Goal: Task Accomplishment & Management: Manage account settings

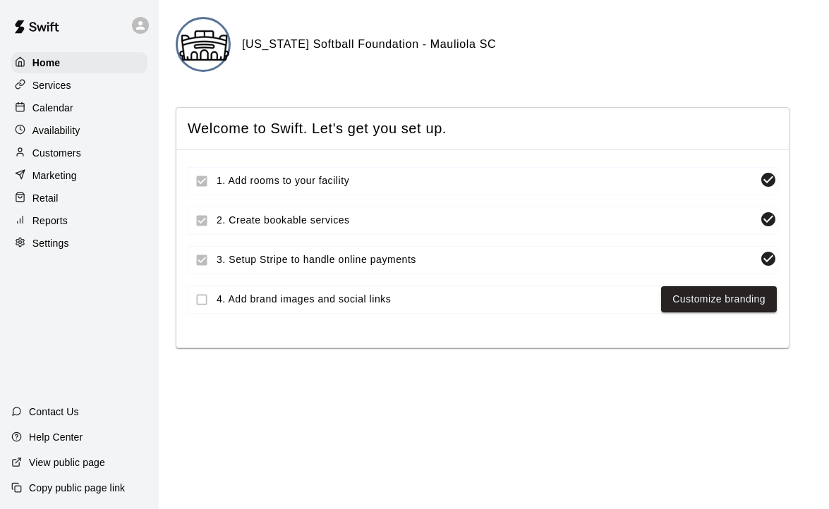
click at [82, 255] on div "Home Services Calendar Availability Customers Marketing Retail Reports Settings" at bounding box center [79, 153] width 159 height 205
click at [60, 245] on p "Settings" at bounding box center [50, 243] width 37 height 14
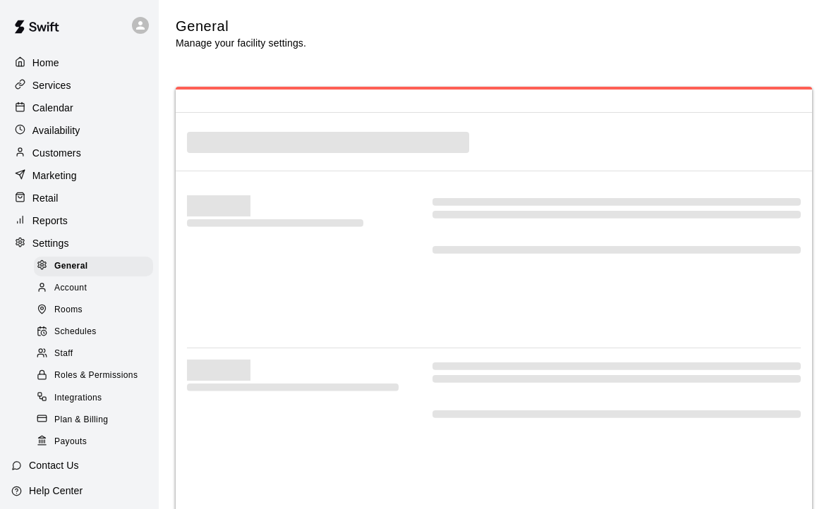
select select "**"
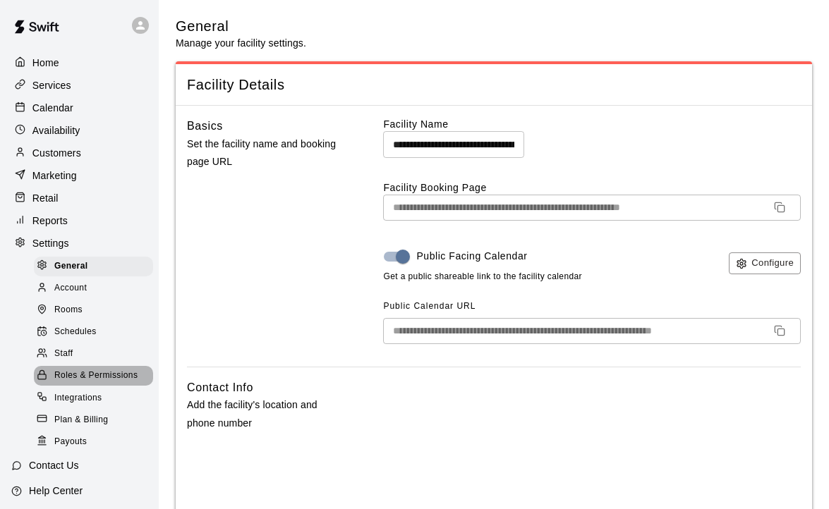
click at [88, 371] on span "Roles & Permissions" at bounding box center [95, 376] width 83 height 14
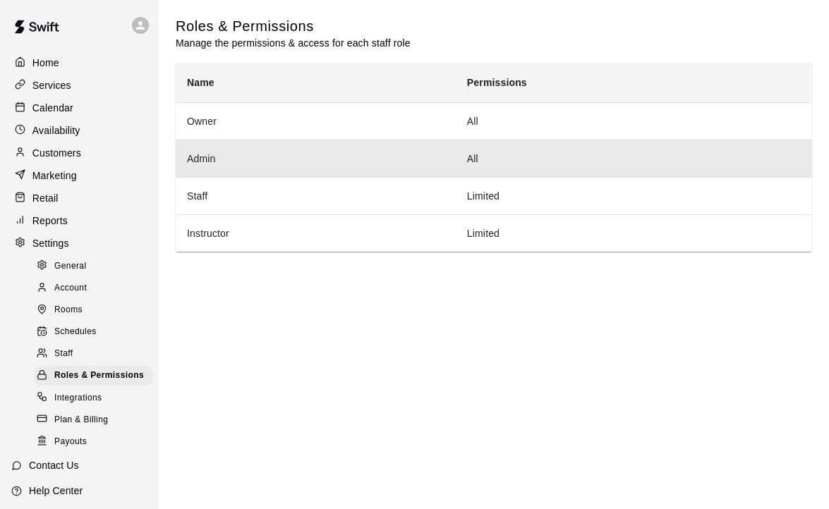
click at [477, 158] on td "All" at bounding box center [634, 158] width 356 height 37
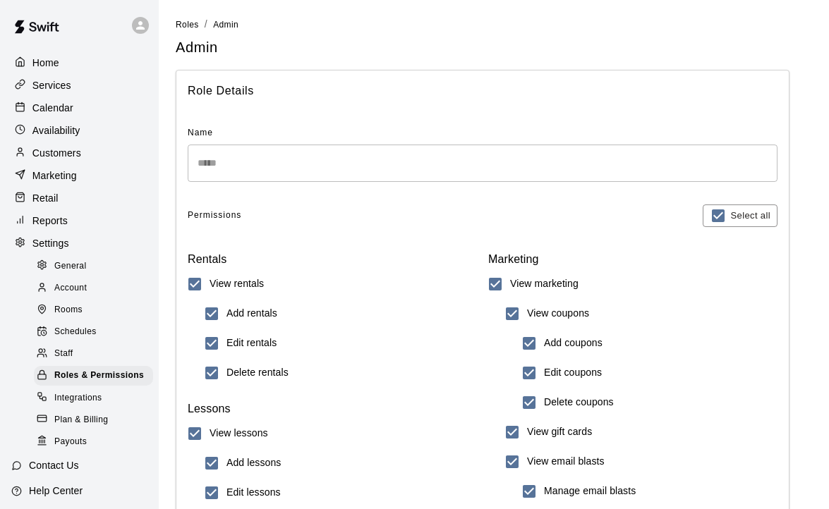
click at [427, 26] on ol "Roles / Admin" at bounding box center [494, 25] width 636 height 16
click at [106, 353] on div "Staff" at bounding box center [93, 354] width 119 height 20
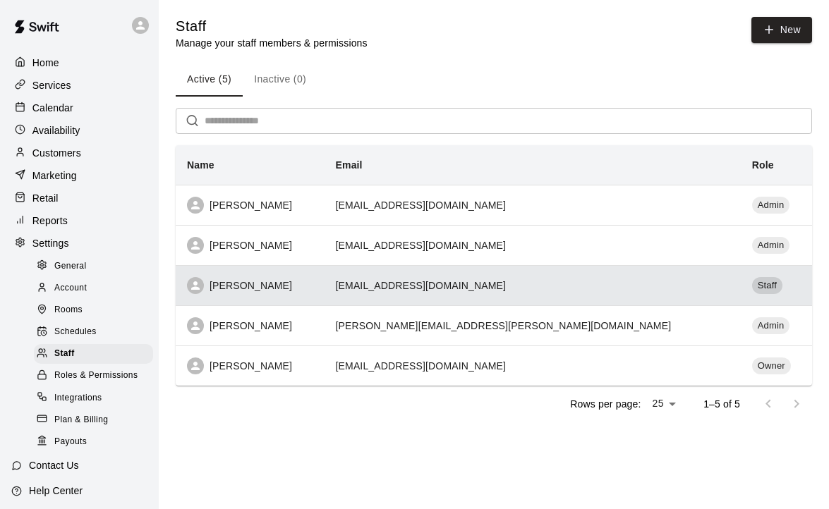
click at [752, 283] on span "Staff" at bounding box center [767, 285] width 30 height 13
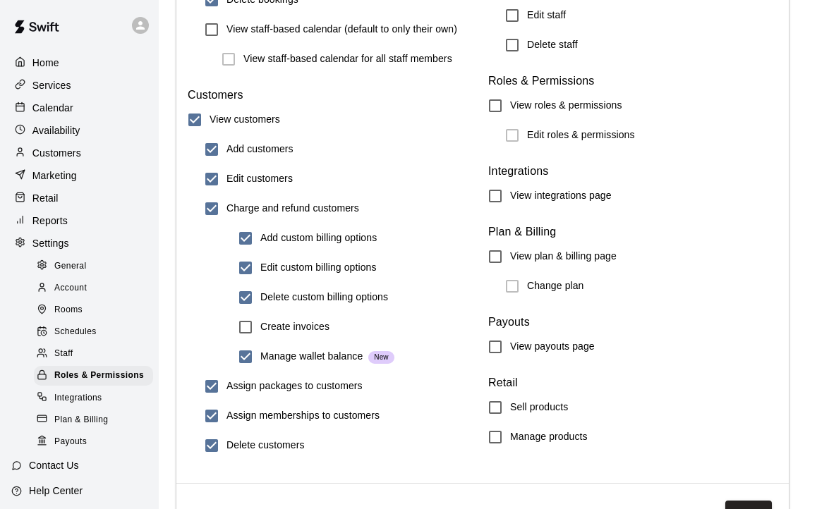
scroll to position [1571, 0]
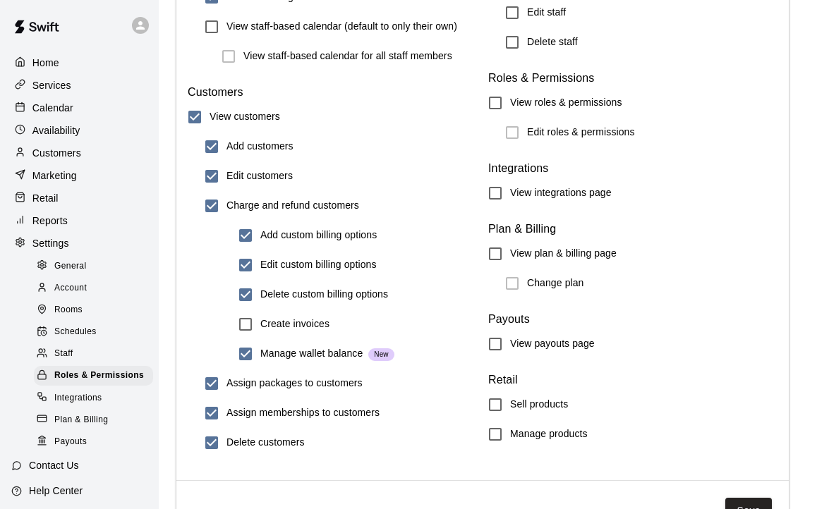
click at [314, 322] on h6 "Create invoices" at bounding box center [294, 325] width 69 height 16
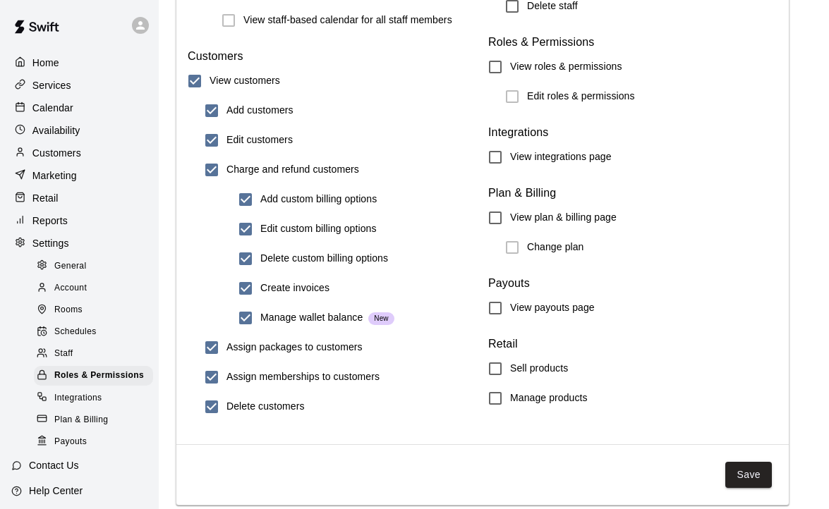
scroll to position [1606, 0]
click at [730, 471] on button "Save" at bounding box center [748, 476] width 47 height 26
